Goal: Task Accomplishment & Management: Manage account settings

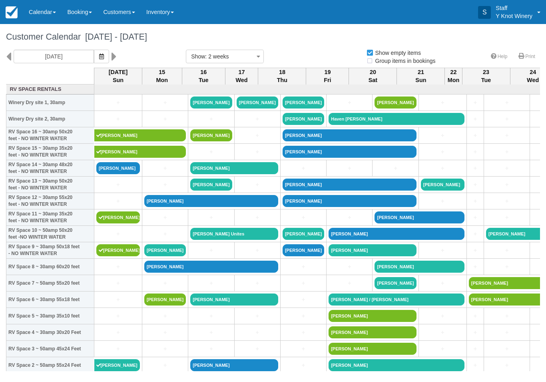
select select
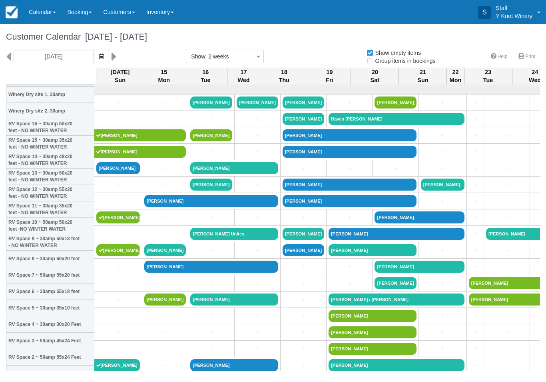
select select
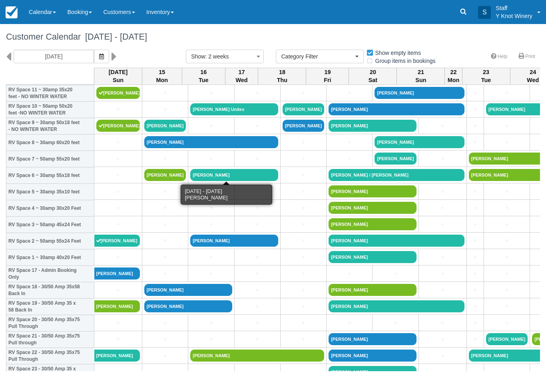
scroll to position [125, 0]
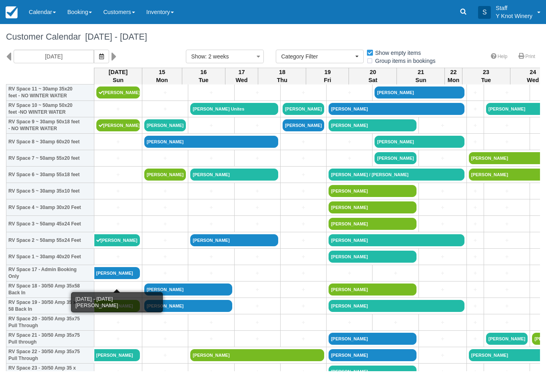
click at [113, 279] on link "[PERSON_NAME]" at bounding box center [117, 273] width 46 height 12
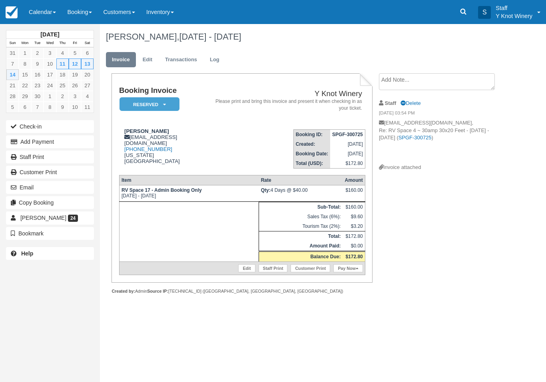
click at [155, 101] on em "Reserved" at bounding box center [150, 104] width 60 height 14
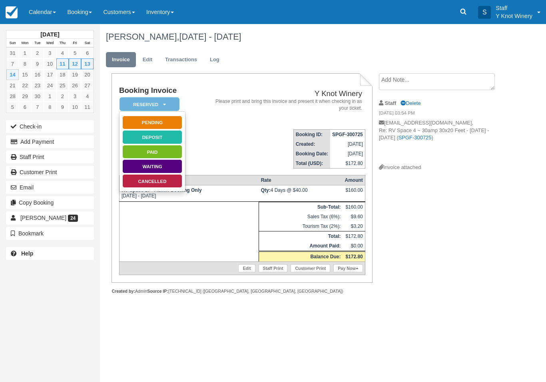
click at [141, 149] on link "Paid" at bounding box center [152, 152] width 60 height 14
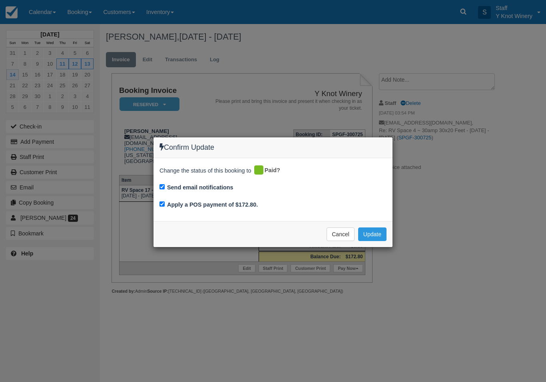
click at [374, 230] on button "Update" at bounding box center [372, 234] width 28 height 14
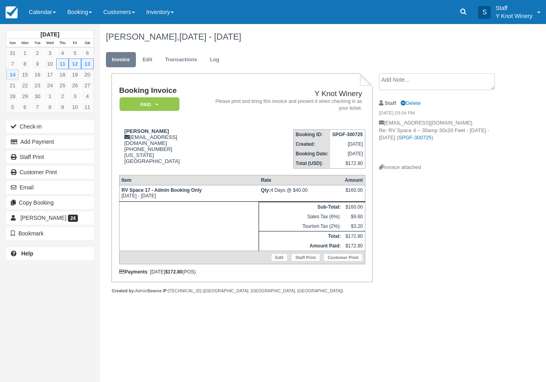
click at [38, 14] on link "Calendar" at bounding box center [42, 12] width 38 height 24
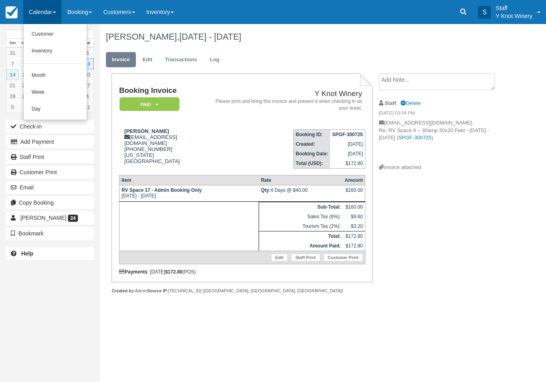
click at [50, 31] on link "Customer" at bounding box center [55, 34] width 63 height 17
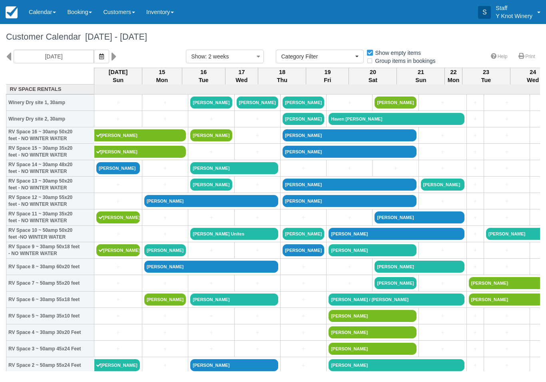
select select
